Goal: Check status: Check status

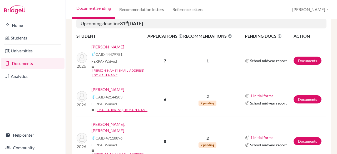
scroll to position [269, 0]
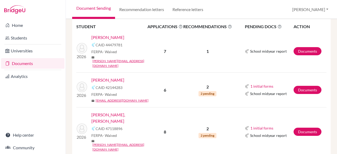
click at [114, 112] on link "[PERSON_NAME], [PERSON_NAME]" at bounding box center [121, 118] width 60 height 13
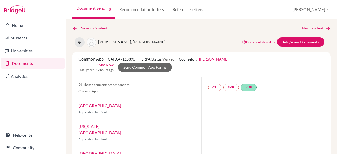
click at [28, 66] on link "Documents" at bounding box center [33, 63] width 64 height 11
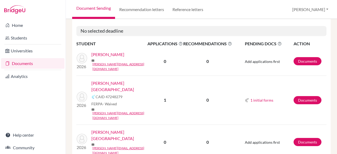
scroll to position [805, 0]
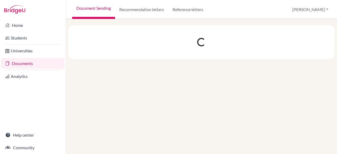
scroll to position [0, 0]
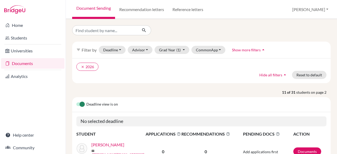
click at [292, 26] on div at bounding box center [201, 30] width 267 height 10
